Goal: Task Accomplishment & Management: Complete application form

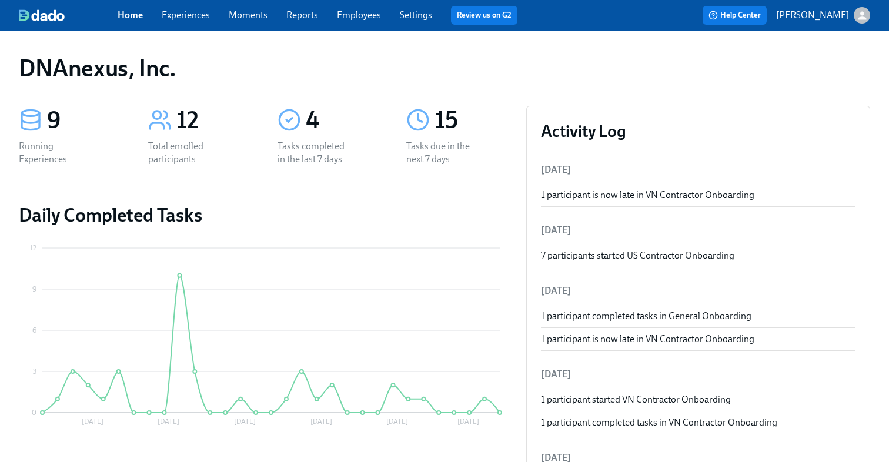
click at [188, 24] on div "Home Experiences Moments Reports Employees Settings Review us on G2" at bounding box center [322, 15] width 409 height 19
click at [188, 21] on link "Experiences" at bounding box center [186, 14] width 48 height 11
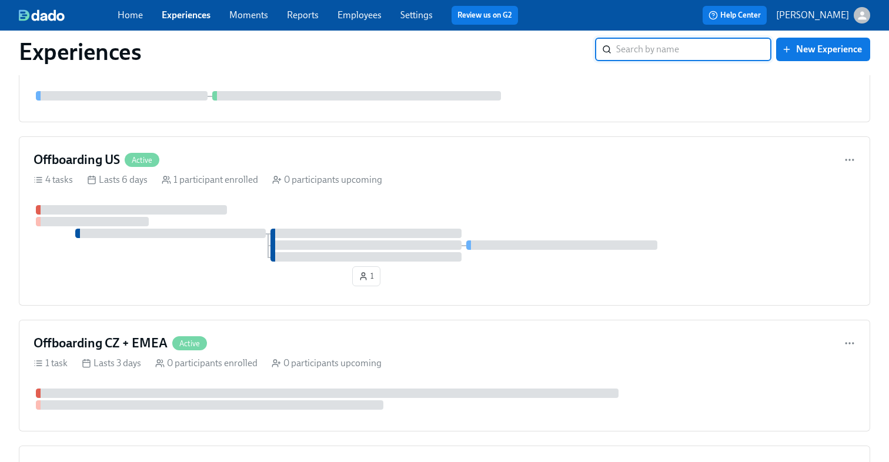
scroll to position [1234, 0]
click at [354, 162] on div "Offboarding US Active" at bounding box center [445, 161] width 822 height 18
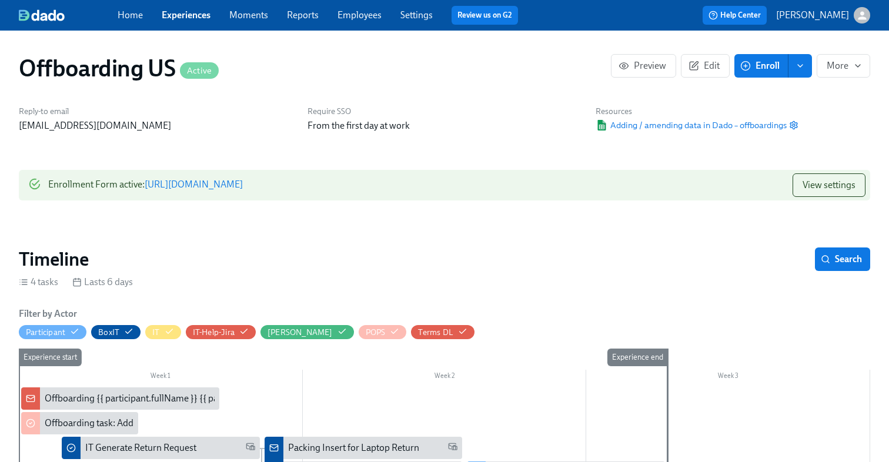
scroll to position [2, 0]
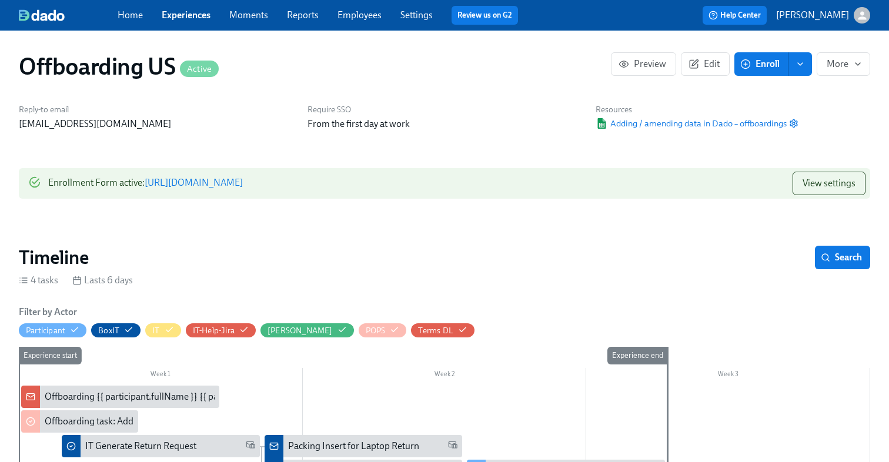
click at [243, 184] on link "[URL][DOMAIN_NAME]" at bounding box center [194, 182] width 98 height 11
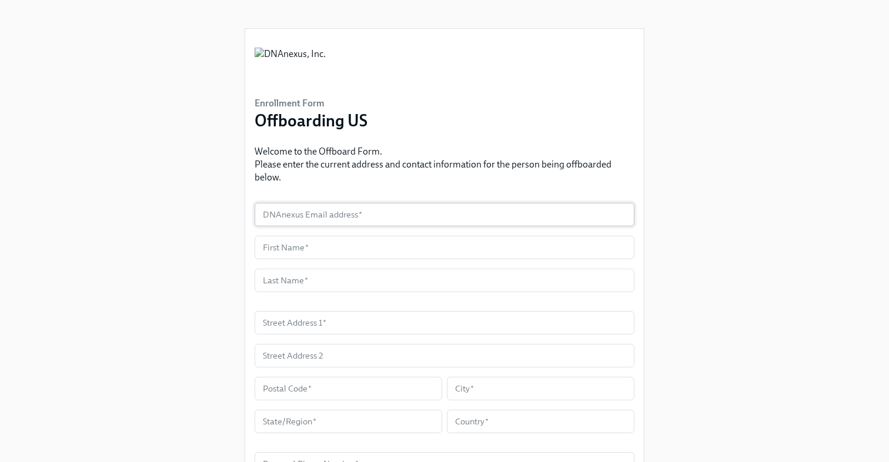
click at [418, 212] on input "text" at bounding box center [445, 215] width 380 height 24
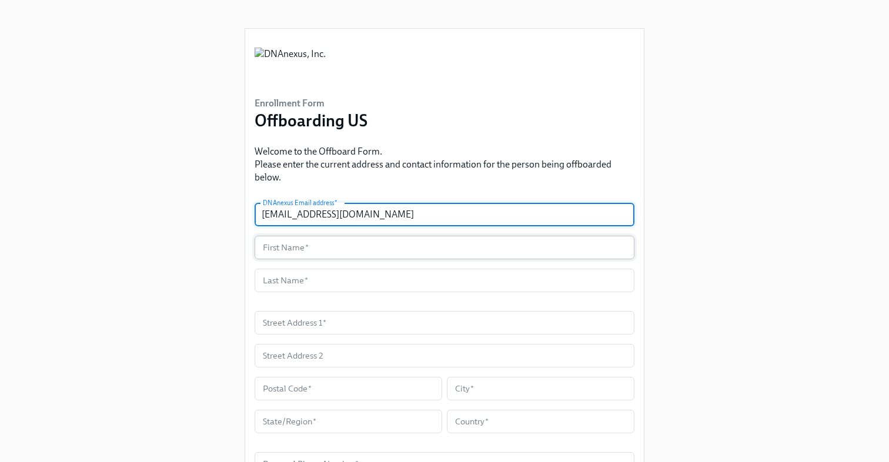
type input "[EMAIL_ADDRESS][DOMAIN_NAME]"
click at [312, 245] on input "text" at bounding box center [445, 248] width 380 height 24
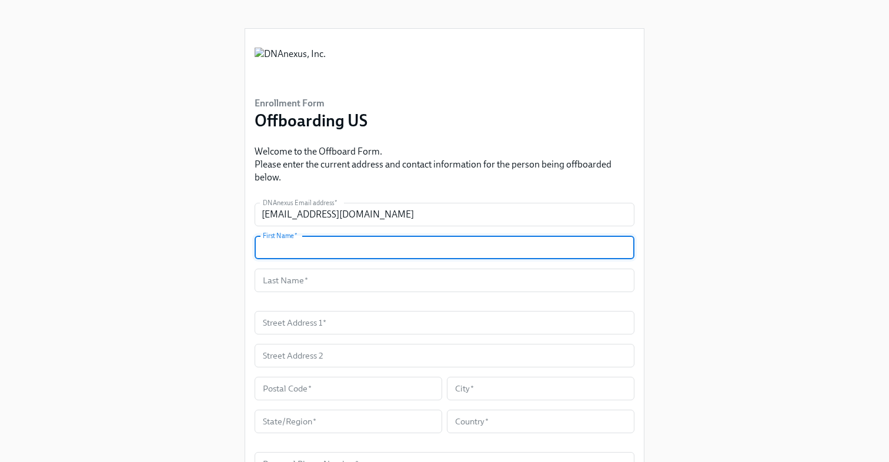
scroll to position [15, 0]
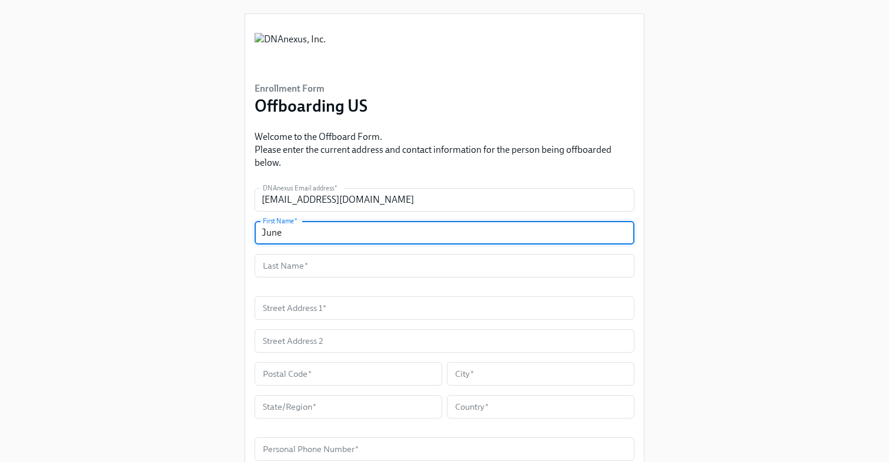
type input "June"
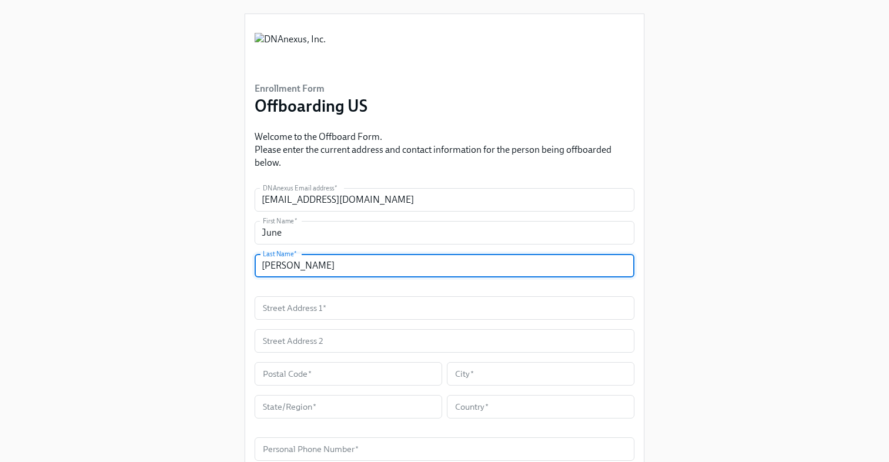
type input "[PERSON_NAME]"
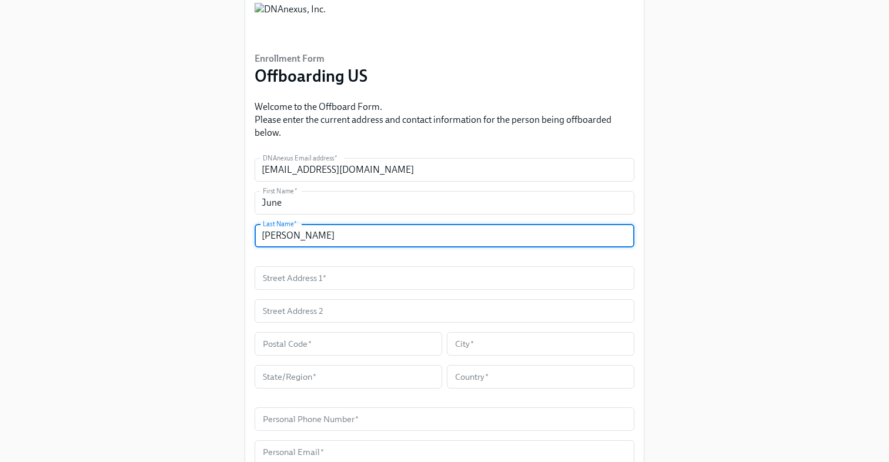
scroll to position [46, 0]
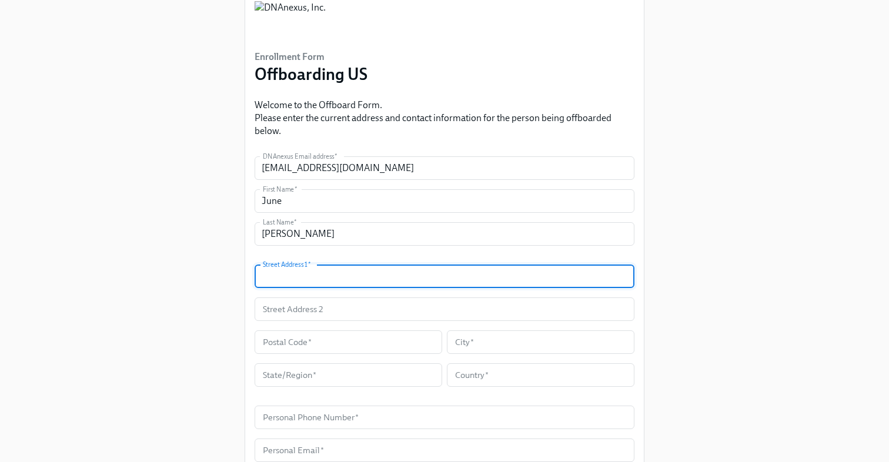
click at [290, 282] on input "text" at bounding box center [445, 277] width 380 height 24
paste input "913 N Longfellow St"
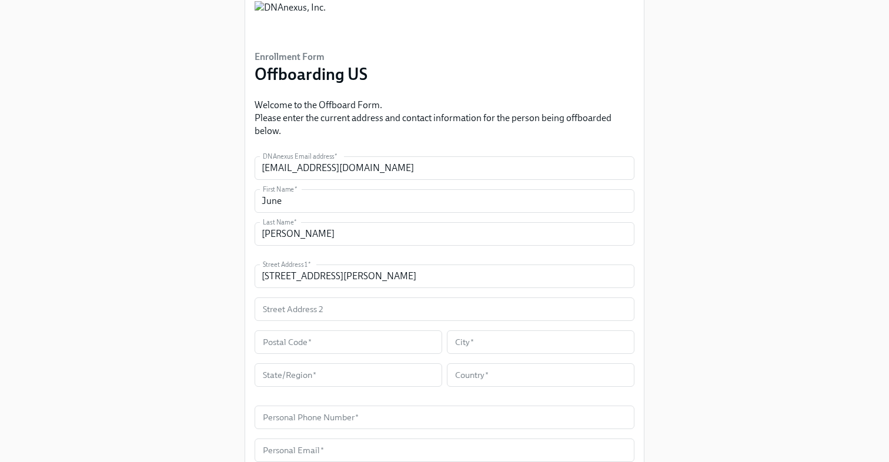
click at [210, 307] on div "Enrollment Form Offboarding US Welcome to the Offboard Form. Please enter the c…" at bounding box center [445, 284] width 852 height 660
click at [347, 276] on input "913 N Longfellow St" at bounding box center [445, 277] width 380 height 24
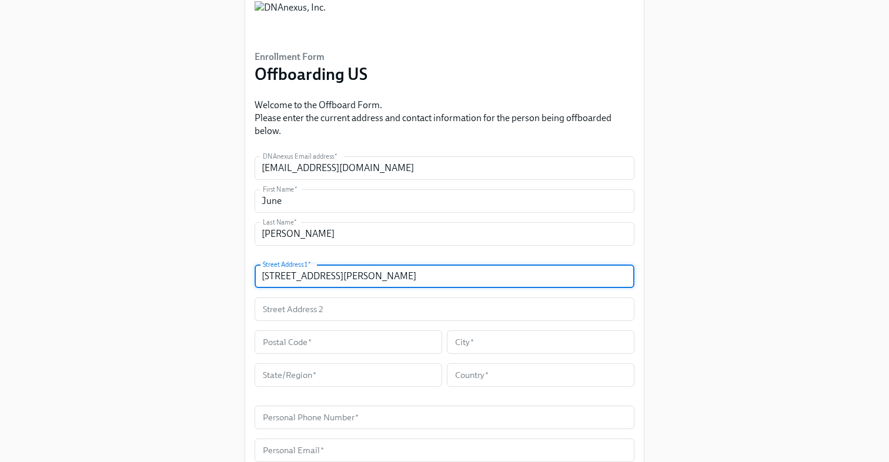
type input "913 N Longfellow St."
click at [486, 346] on input "text" at bounding box center [541, 343] width 188 height 24
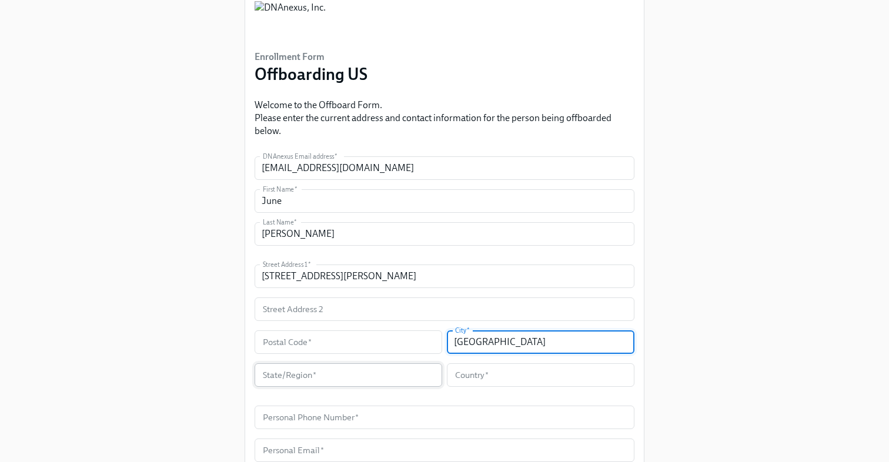
type input "Arlington"
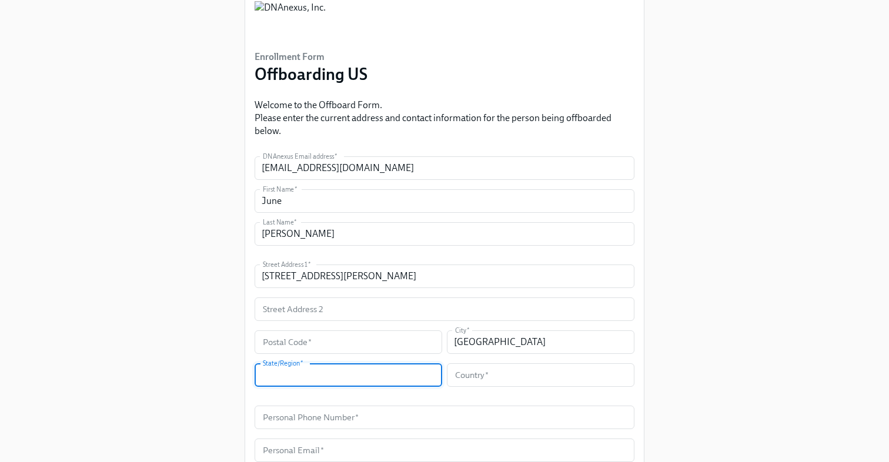
click at [390, 376] on input "text" at bounding box center [349, 375] width 188 height 24
type input "Virginia"
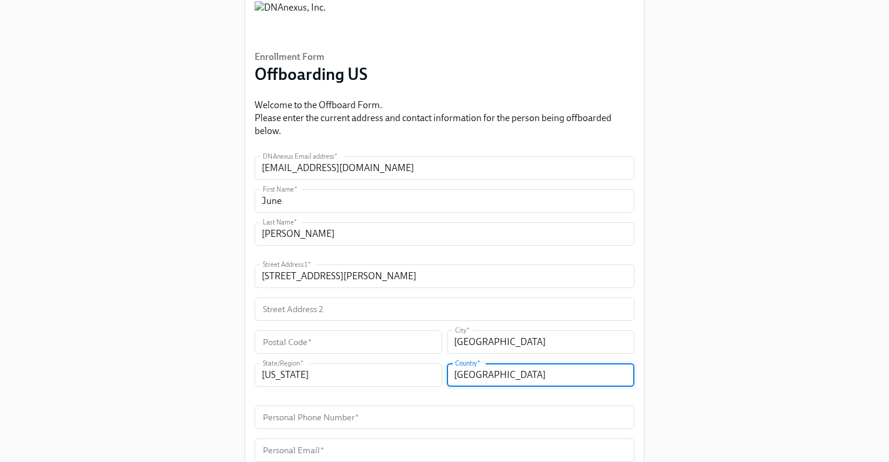
type input "United States"
click at [716, 241] on div "Enrollment Form Offboarding US Welcome to the Offboard Form. Please enter the c…" at bounding box center [445, 284] width 852 height 660
click at [313, 338] on input "text" at bounding box center [349, 343] width 188 height 24
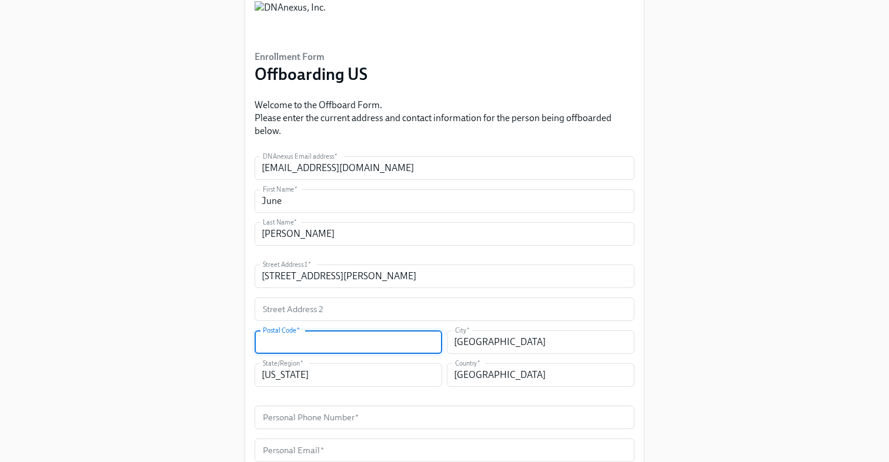
paste input "22205"
type input "22205"
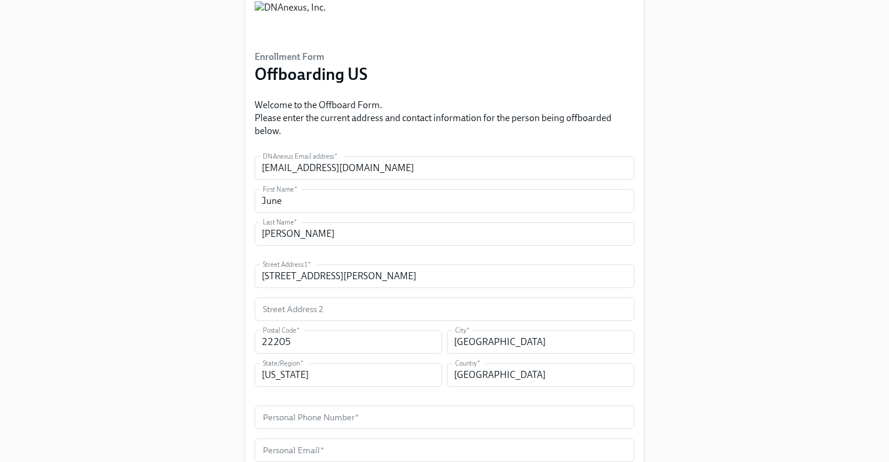
click at [675, 269] on div "Enrollment Form Offboarding US Welcome to the Offboard Form. Please enter the c…" at bounding box center [445, 284] width 852 height 660
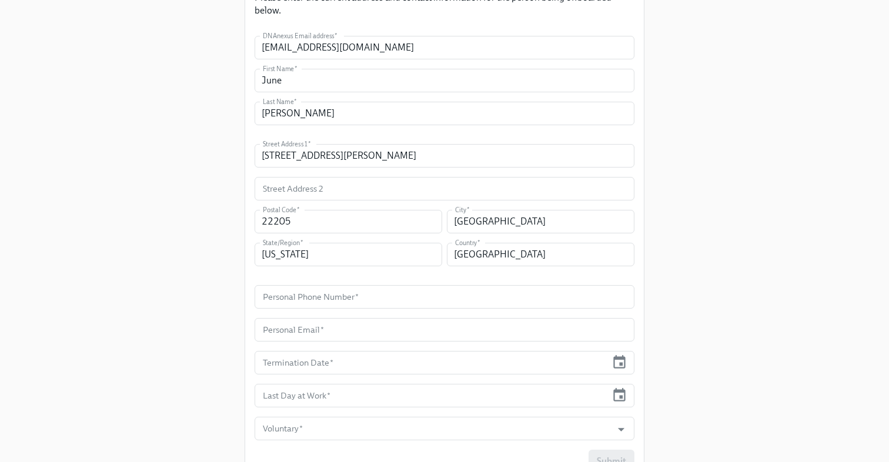
scroll to position [191, 0]
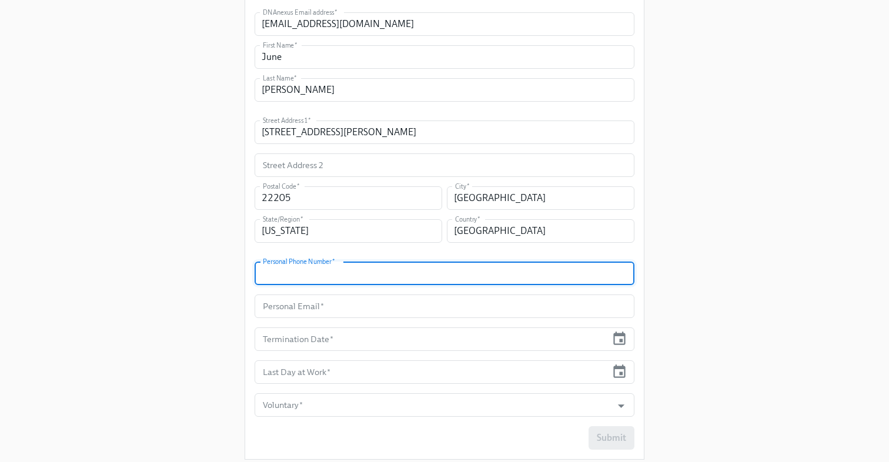
click at [281, 275] on input "text" at bounding box center [445, 274] width 380 height 24
paste input "(240) 406-0673"
type input "(240) 406-0673"
click at [229, 311] on div "Enrollment Form Offboarding US Welcome to the Offboard Form. Please enter the c…" at bounding box center [445, 139] width 852 height 660
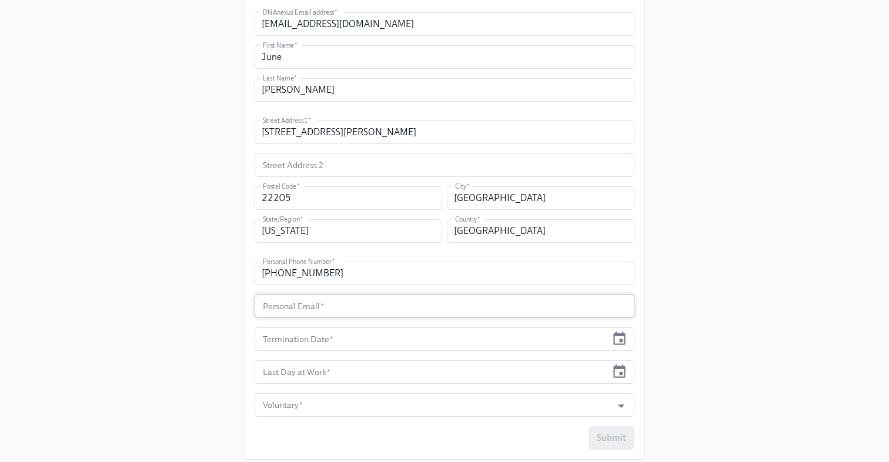
click at [279, 311] on input "text" at bounding box center [445, 307] width 380 height 24
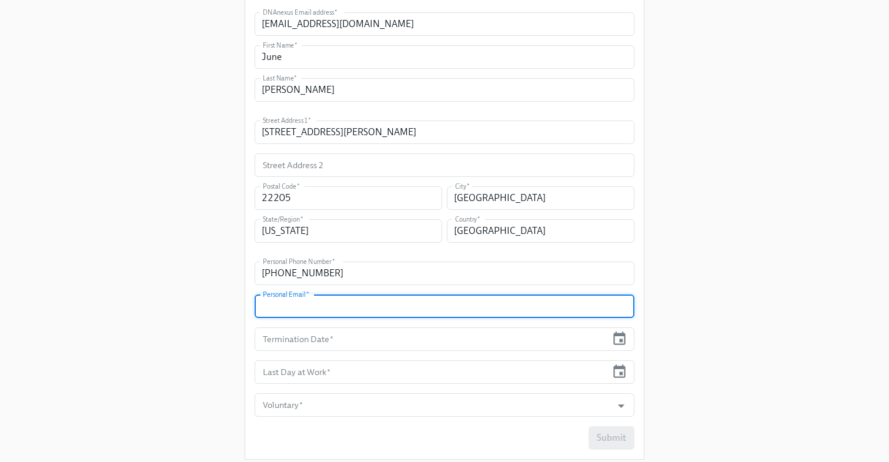
click at [296, 310] on input "text" at bounding box center [445, 307] width 380 height 24
paste input "June.a.seymour10@gmail.com"
type input "June.a.seymour10@gmail.com"
click at [301, 339] on input "text" at bounding box center [431, 340] width 352 height 24
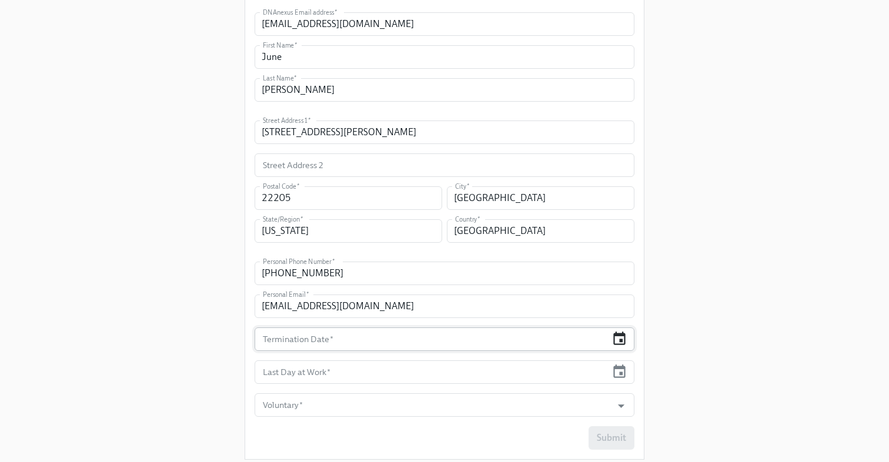
click at [621, 338] on icon "button" at bounding box center [620, 339] width 16 height 16
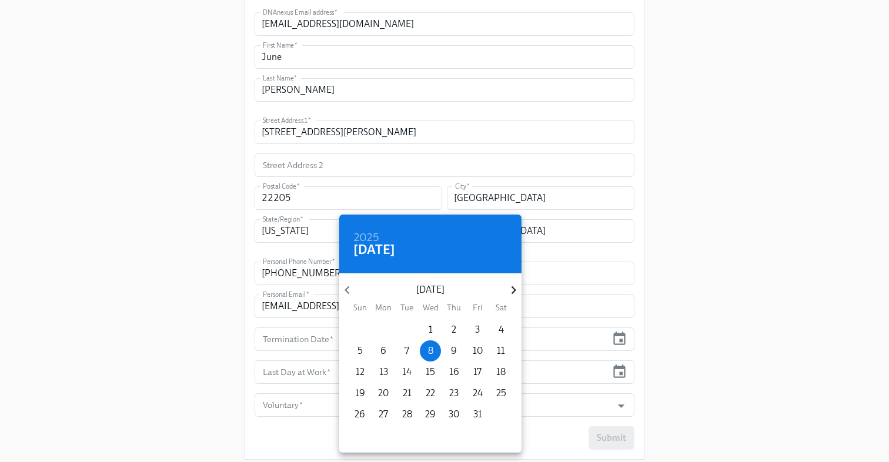
click at [516, 287] on icon "button" at bounding box center [514, 290] width 16 height 16
click at [383, 415] on p "24" at bounding box center [384, 414] width 10 height 13
click at [616, 372] on div at bounding box center [444, 231] width 889 height 462
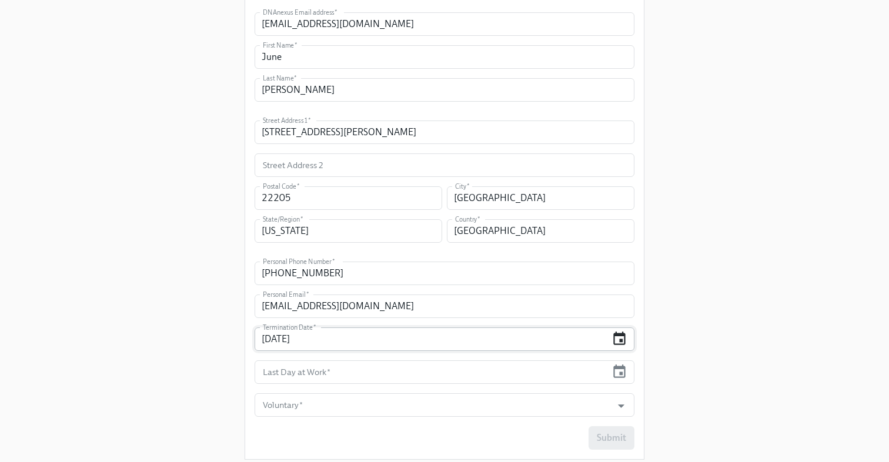
click at [622, 338] on icon "button" at bounding box center [620, 339] width 16 height 16
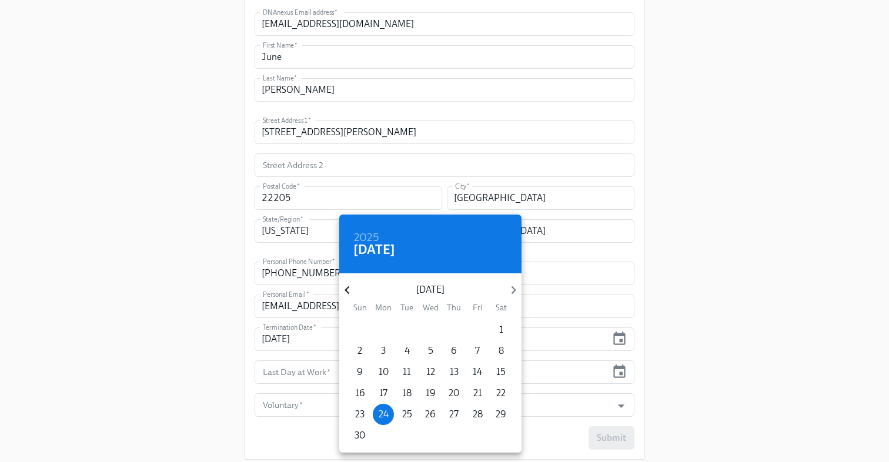
click at [348, 283] on icon "button" at bounding box center [347, 290] width 16 height 16
click at [481, 391] on p "24" at bounding box center [478, 393] width 10 height 13
type input "10/24/2025"
click at [673, 396] on div at bounding box center [444, 231] width 889 height 462
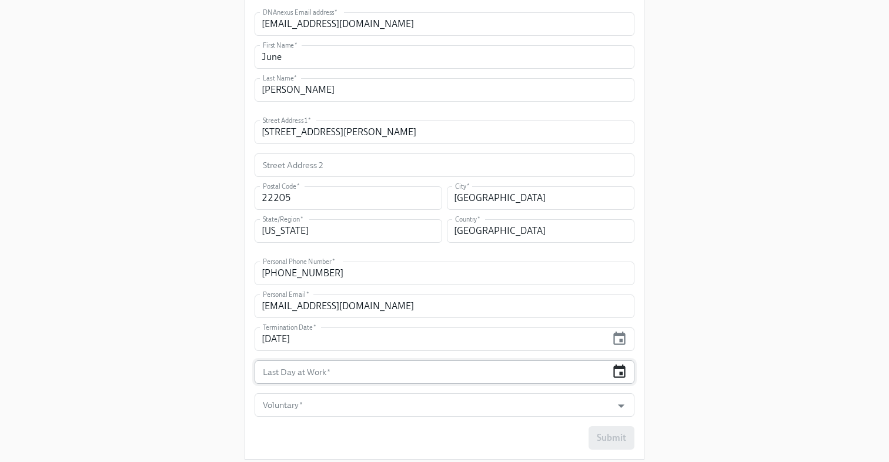
click at [619, 371] on icon "button" at bounding box center [620, 372] width 16 height 16
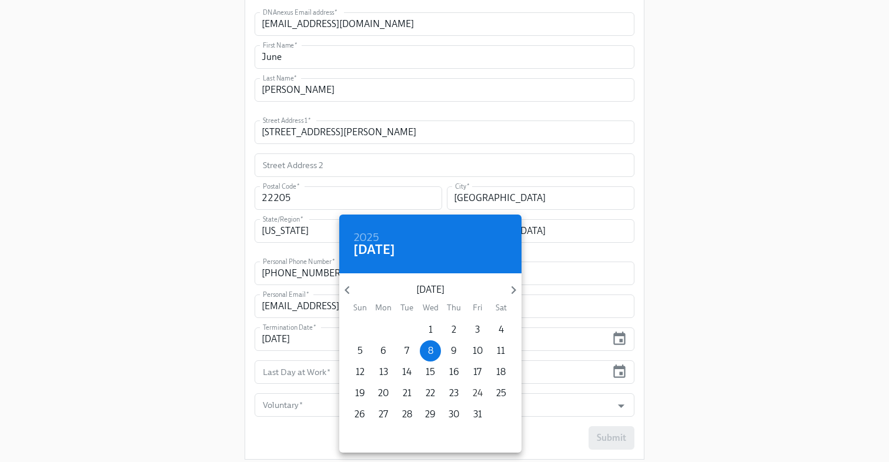
click at [475, 393] on p "24" at bounding box center [478, 393] width 10 height 13
type input "10/24/2025"
click at [749, 344] on div at bounding box center [444, 231] width 889 height 462
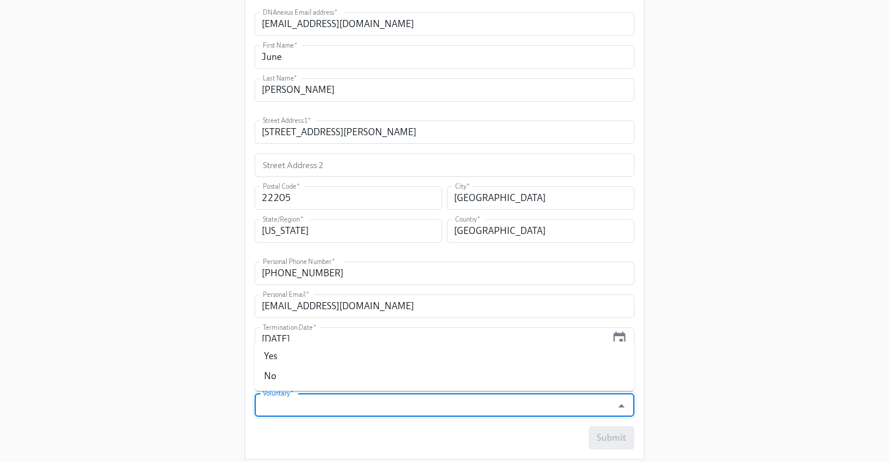
click at [559, 405] on input "Voluntary   *" at bounding box center [434, 405] width 346 height 24
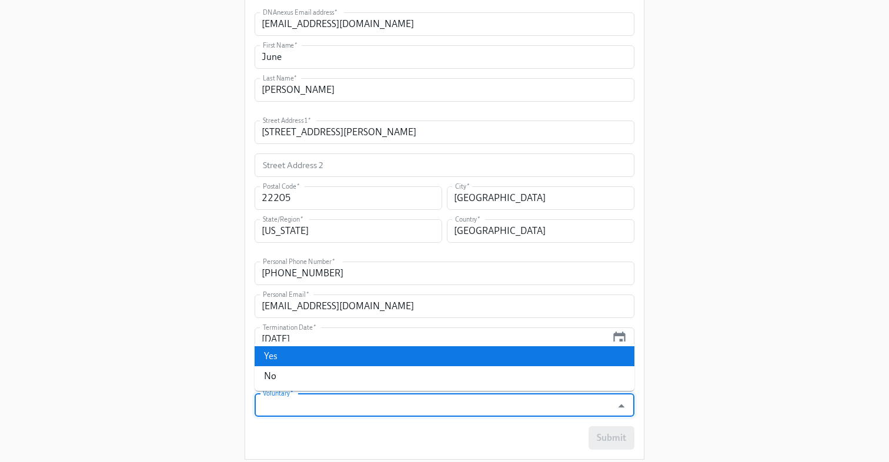
click at [352, 361] on li "Yes" at bounding box center [445, 356] width 380 height 20
type input "Yes"
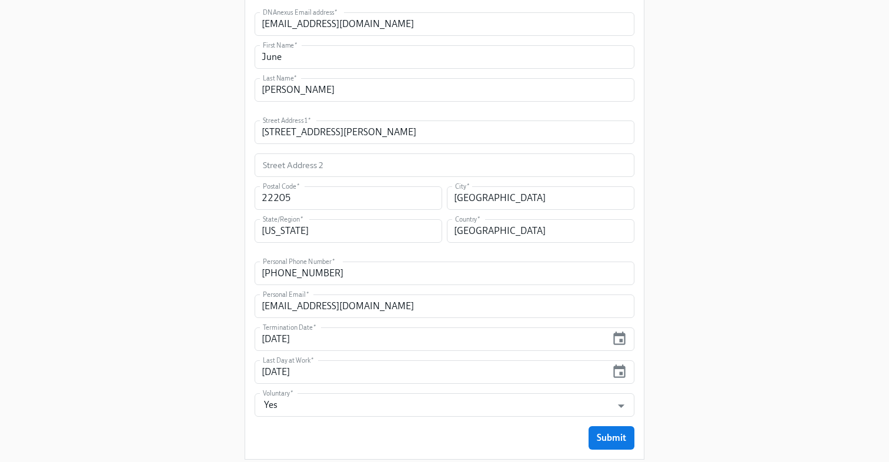
click at [721, 301] on div "Enrollment Form Offboarding US Welcome to the Offboard Form. Please enter the c…" at bounding box center [445, 139] width 852 height 660
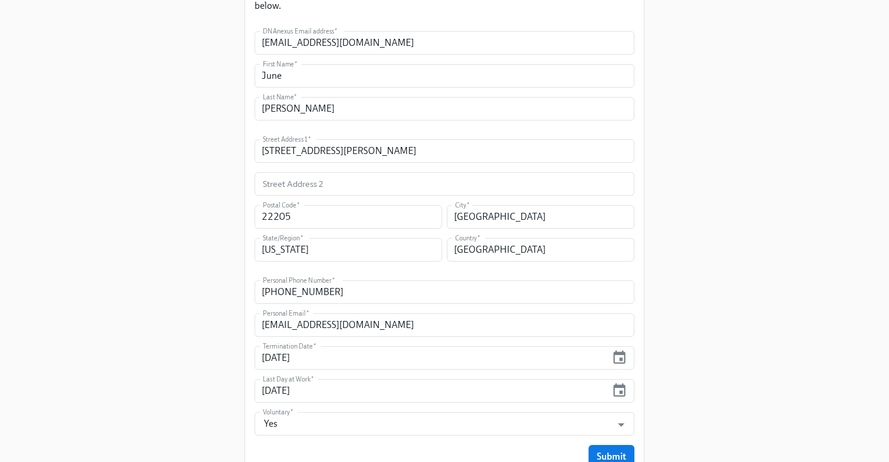
scroll to position [173, 0]
click at [208, 336] on div "Enrollment Form Offboarding US Welcome to the Offboard Form. Please enter the c…" at bounding box center [445, 157] width 852 height 660
